Goal: Information Seeking & Learning: Learn about a topic

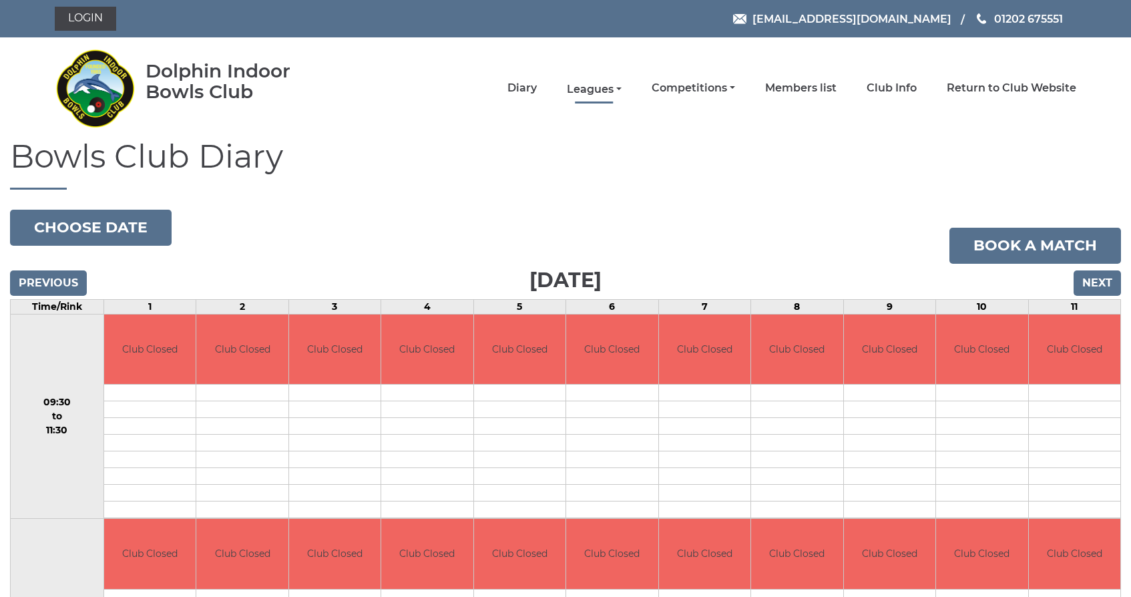
click at [622, 87] on link "Leagues" at bounding box center [594, 89] width 55 height 15
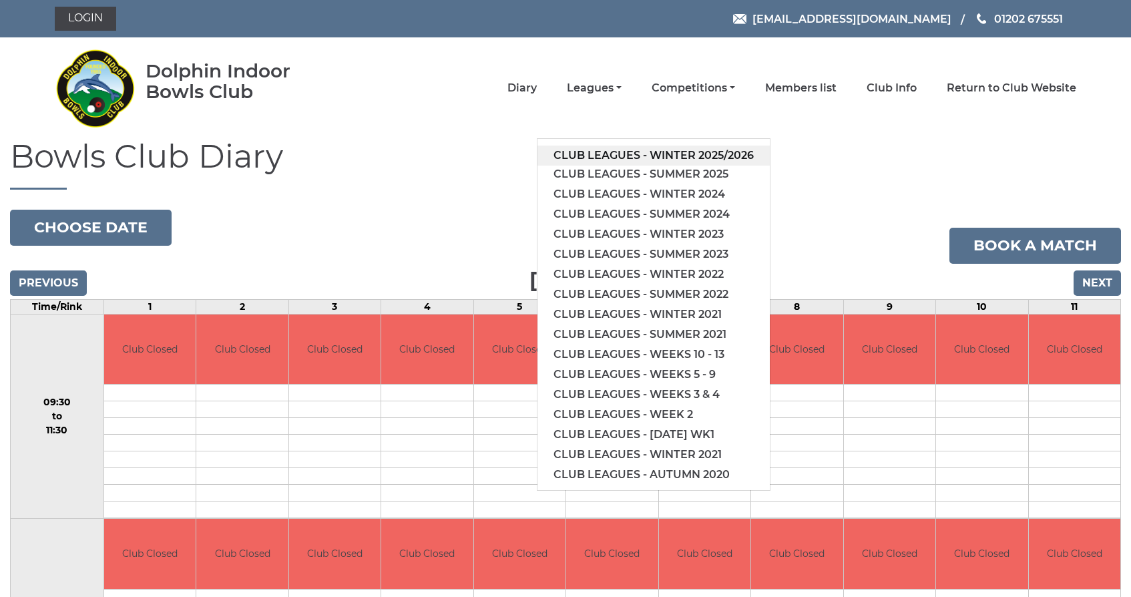
click at [634, 153] on link "Club leagues - Winter 2025/2026" at bounding box center [653, 156] width 232 height 20
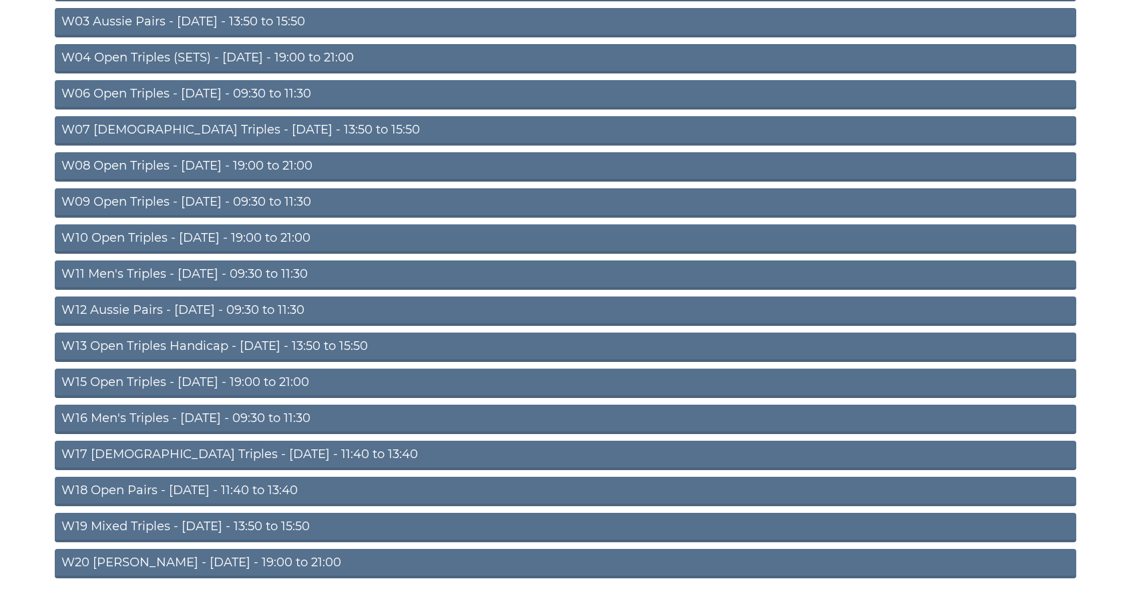
scroll to position [288, 0]
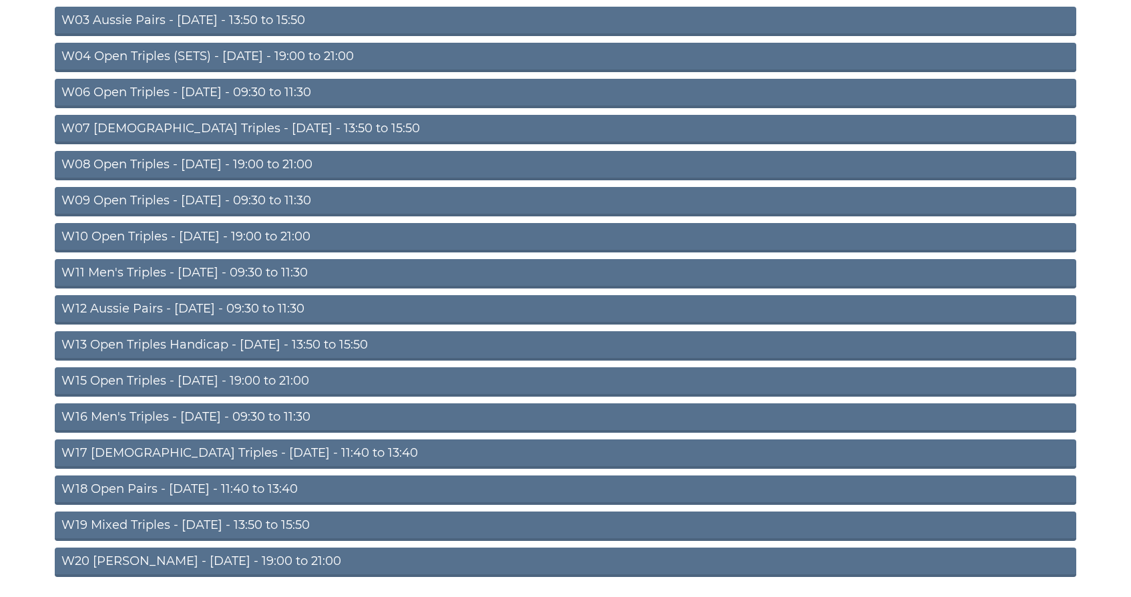
click at [190, 307] on link "W12 Aussie Pairs - Thursday - 09:30 to 11:30" at bounding box center [566, 309] width 1022 height 29
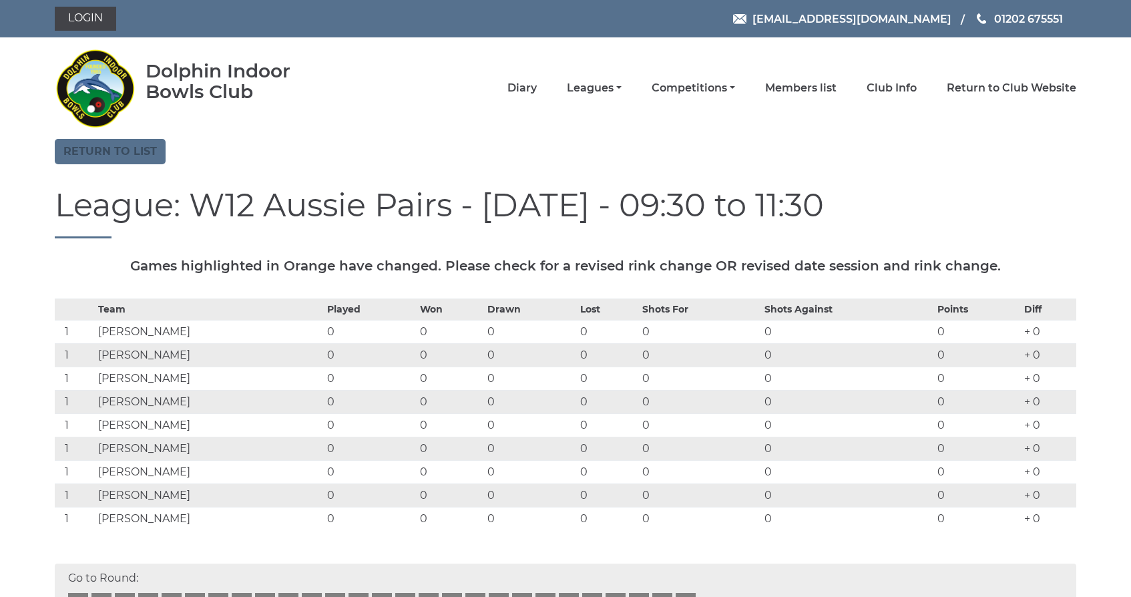
click at [124, 150] on link "Return to list" at bounding box center [110, 151] width 111 height 25
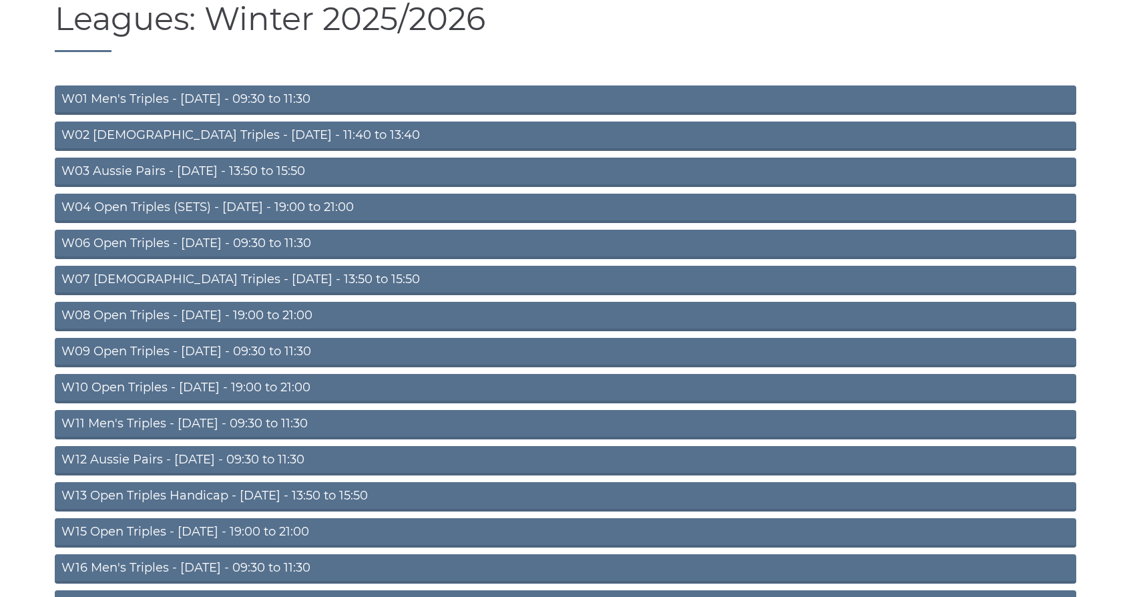
scroll to position [138, 0]
click at [199, 421] on link "W11 Men's Triples - Thursday - 09:30 to 11:30" at bounding box center [566, 423] width 1022 height 29
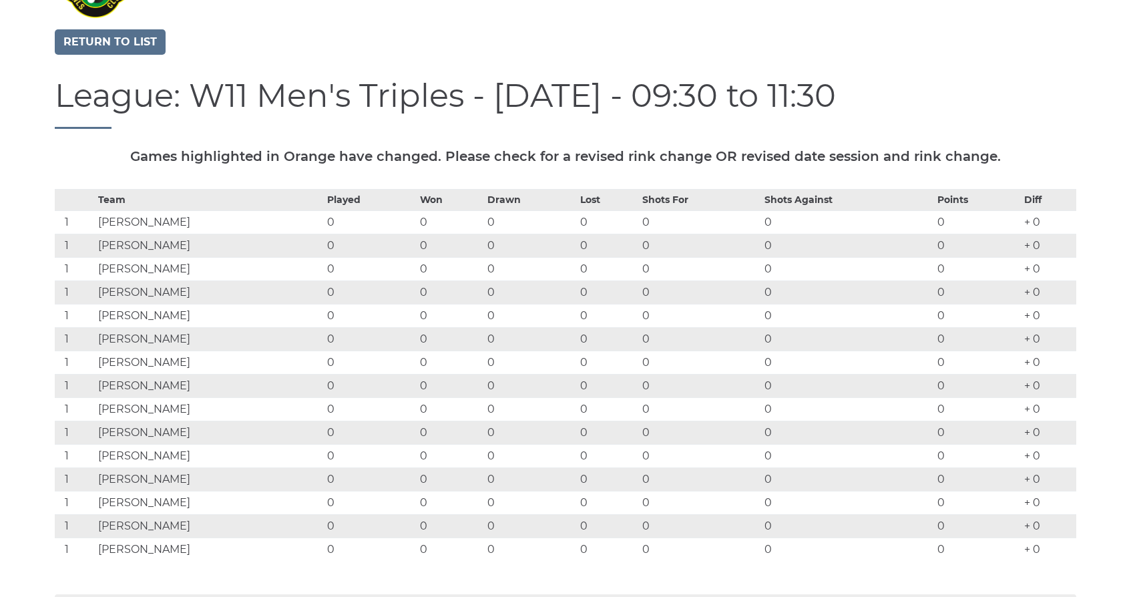
scroll to position [105, 0]
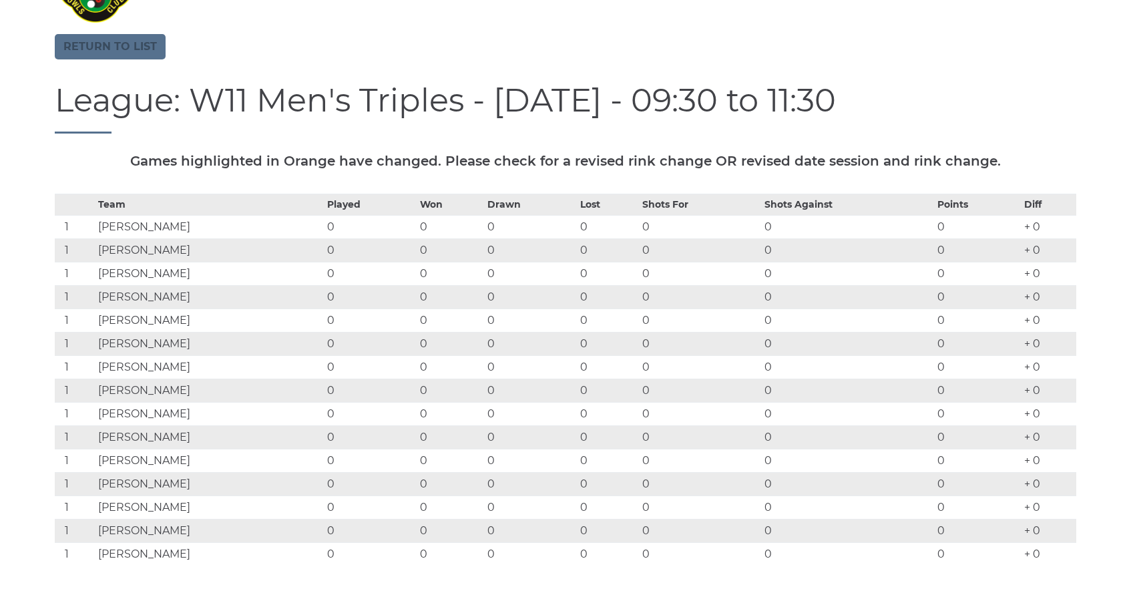
click at [116, 45] on link "Return to list" at bounding box center [110, 46] width 111 height 25
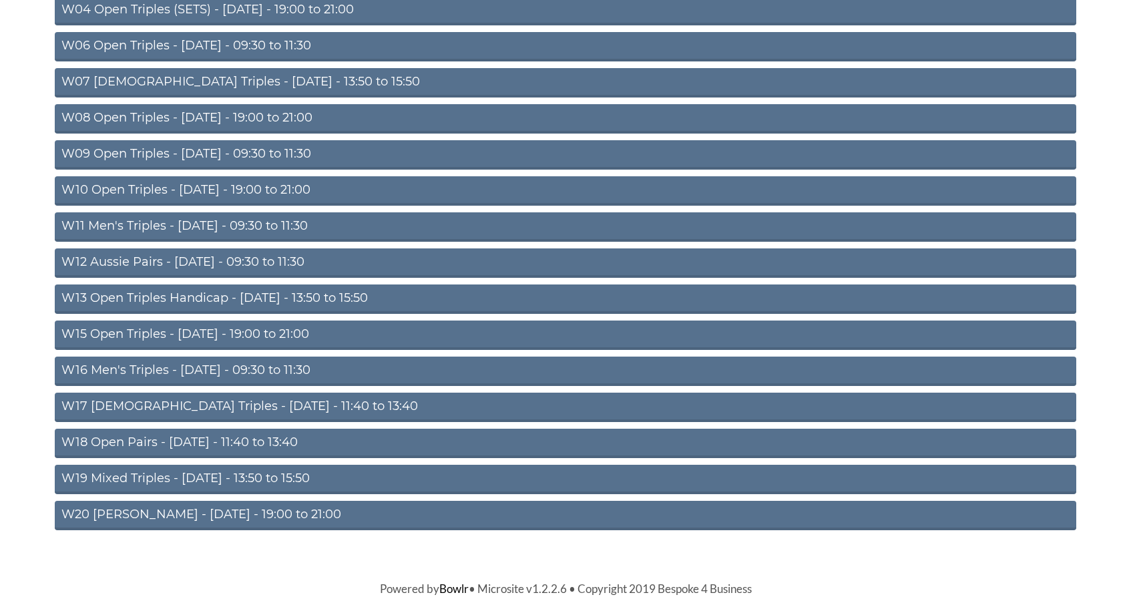
scroll to position [335, 0]
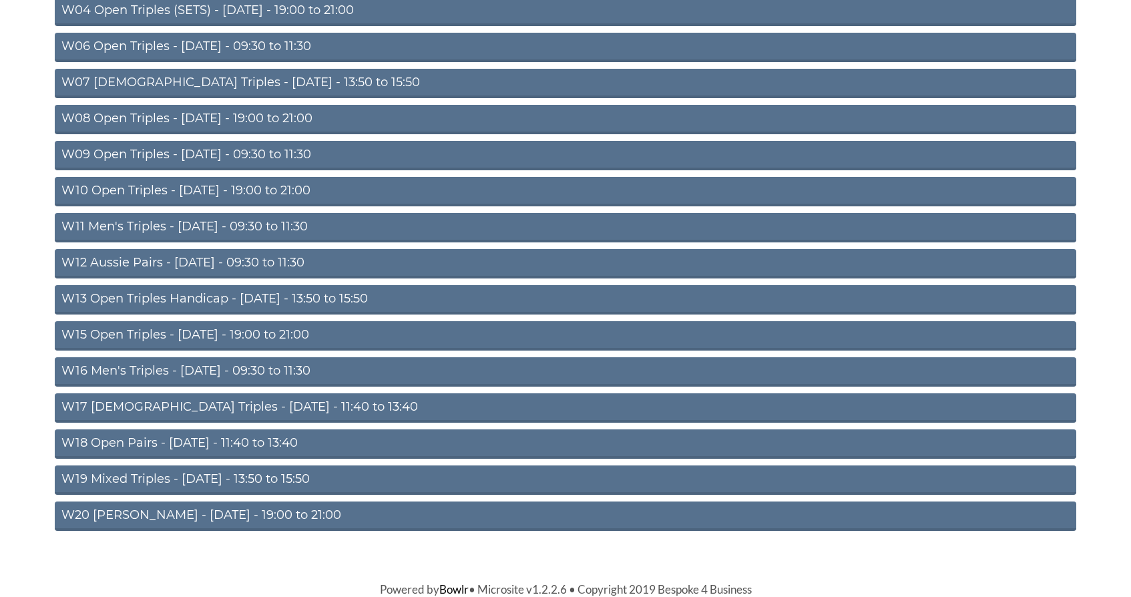
click at [173, 438] on link "W18 Open Pairs - [DATE] - 11:40 to 13:40" at bounding box center [566, 443] width 1022 height 29
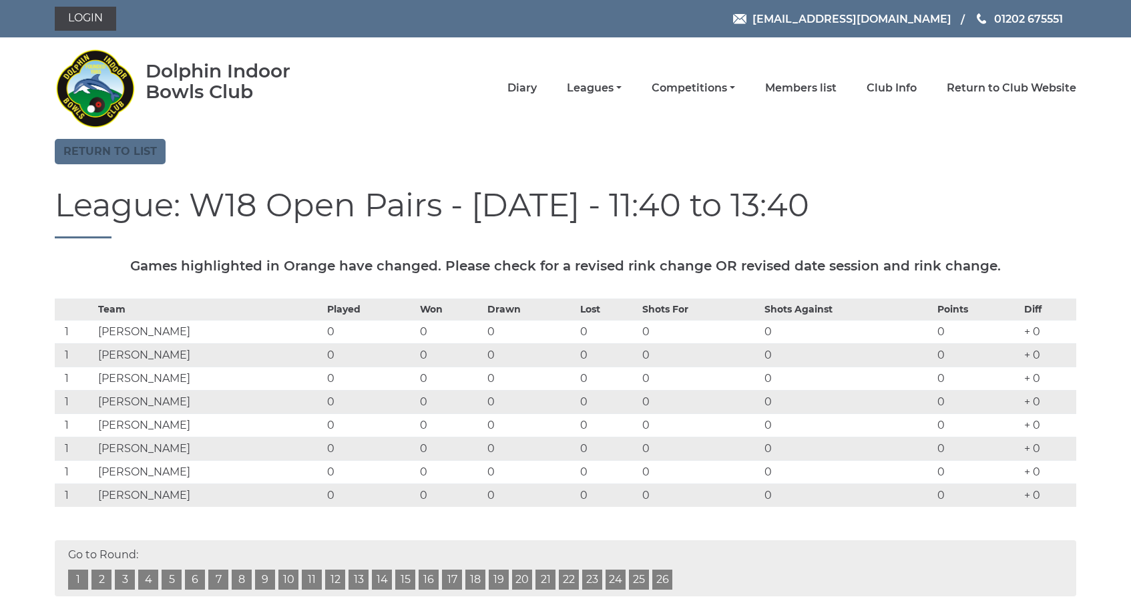
click at [116, 150] on link "Return to list" at bounding box center [110, 151] width 111 height 25
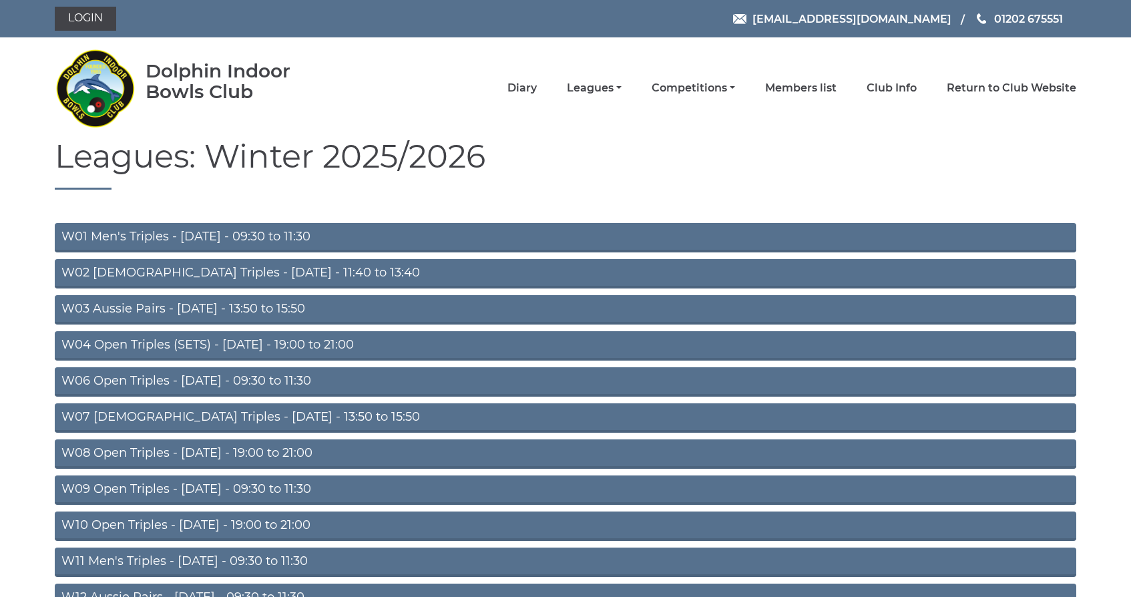
click at [144, 306] on link "W03 Aussie Pairs - [DATE] - 13:50 to 15:50" at bounding box center [566, 309] width 1022 height 29
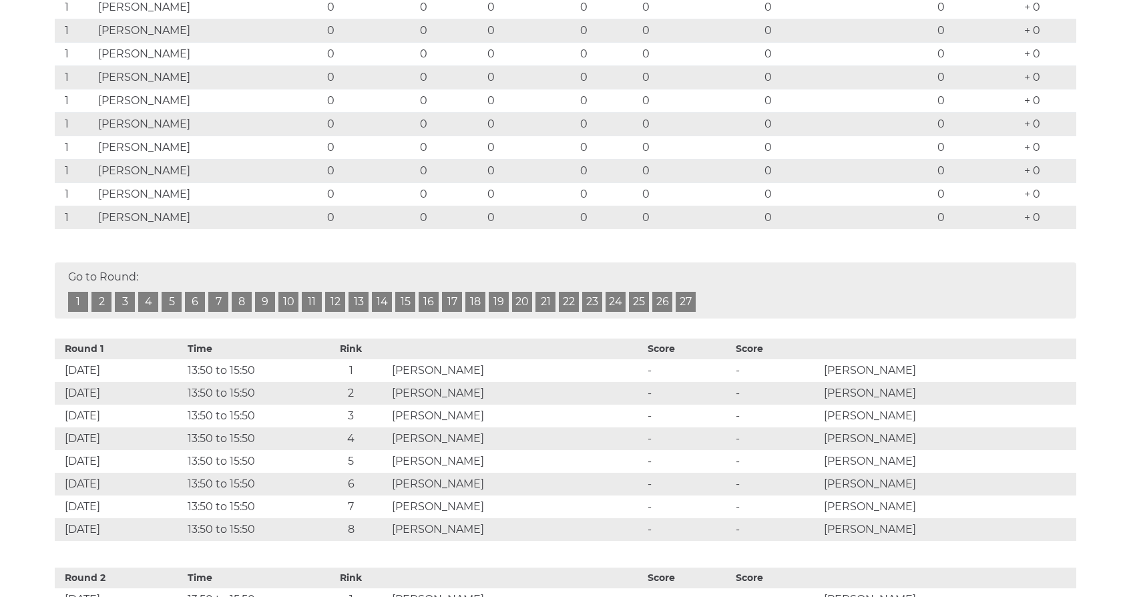
scroll to position [457, 0]
